Goal: Information Seeking & Learning: Learn about a topic

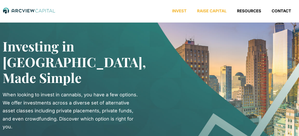
click at [217, 12] on link "Raise Capital" at bounding box center [212, 10] width 40 height 5
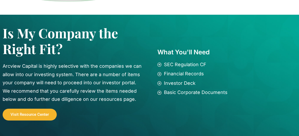
scroll to position [384, 0]
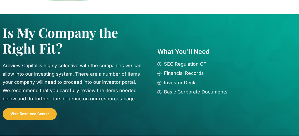
click at [26, 114] on span "Visit Resource Center" at bounding box center [30, 114] width 38 height 4
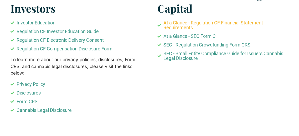
scroll to position [396, 0]
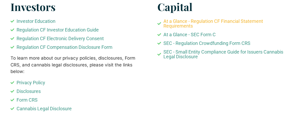
click at [218, 21] on span "At a Glance - Regulation CF Financial Statement Requirements" at bounding box center [225, 23] width 127 height 9
